Goal: Transaction & Acquisition: Purchase product/service

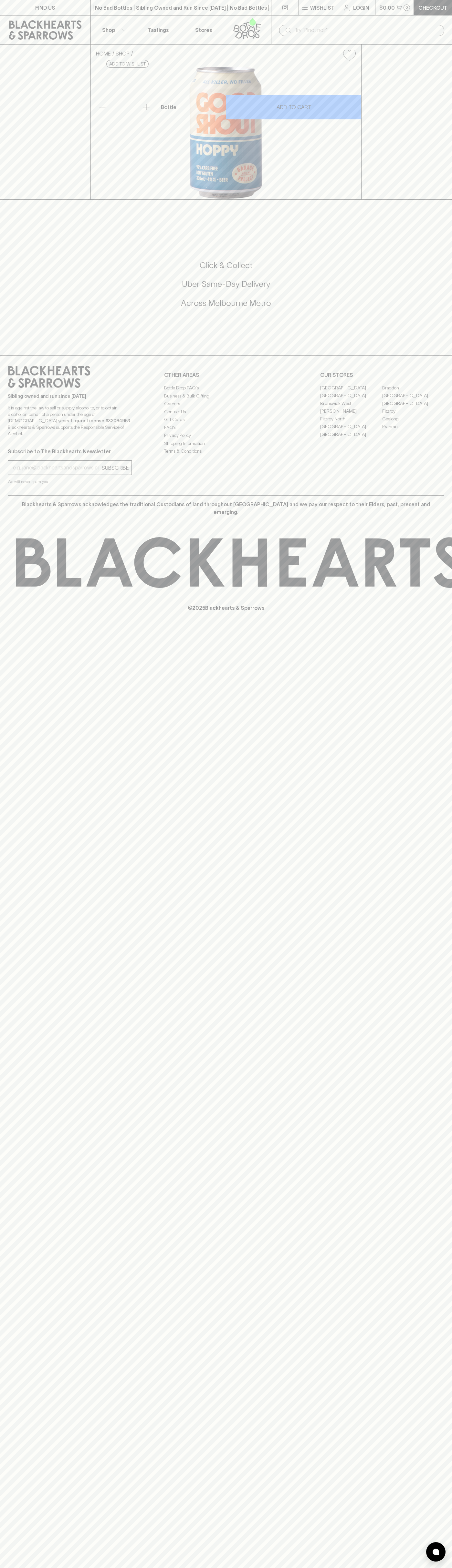
click at [436, 31] on input "text" at bounding box center [366, 30] width 144 height 10
click at [431, 1049] on div "FIND US | No Bad Bottles | Sibling Owned and Run Since [DATE] | No Bad Bottles …" at bounding box center [226, 784] width 452 height 1568
click at [71, 1567] on html "FIND US | No Bad Bottles | Sibling Owned and Run Since [DATE] | No Bad Bottles …" at bounding box center [226, 784] width 452 height 1568
click at [1, 198] on div "HOME SHOP Garage Project Good Shout Hoppy Ultra Low Carb 330ml $6.00 Add to wis…" at bounding box center [226, 122] width 452 height 155
